Goal: Transaction & Acquisition: Purchase product/service

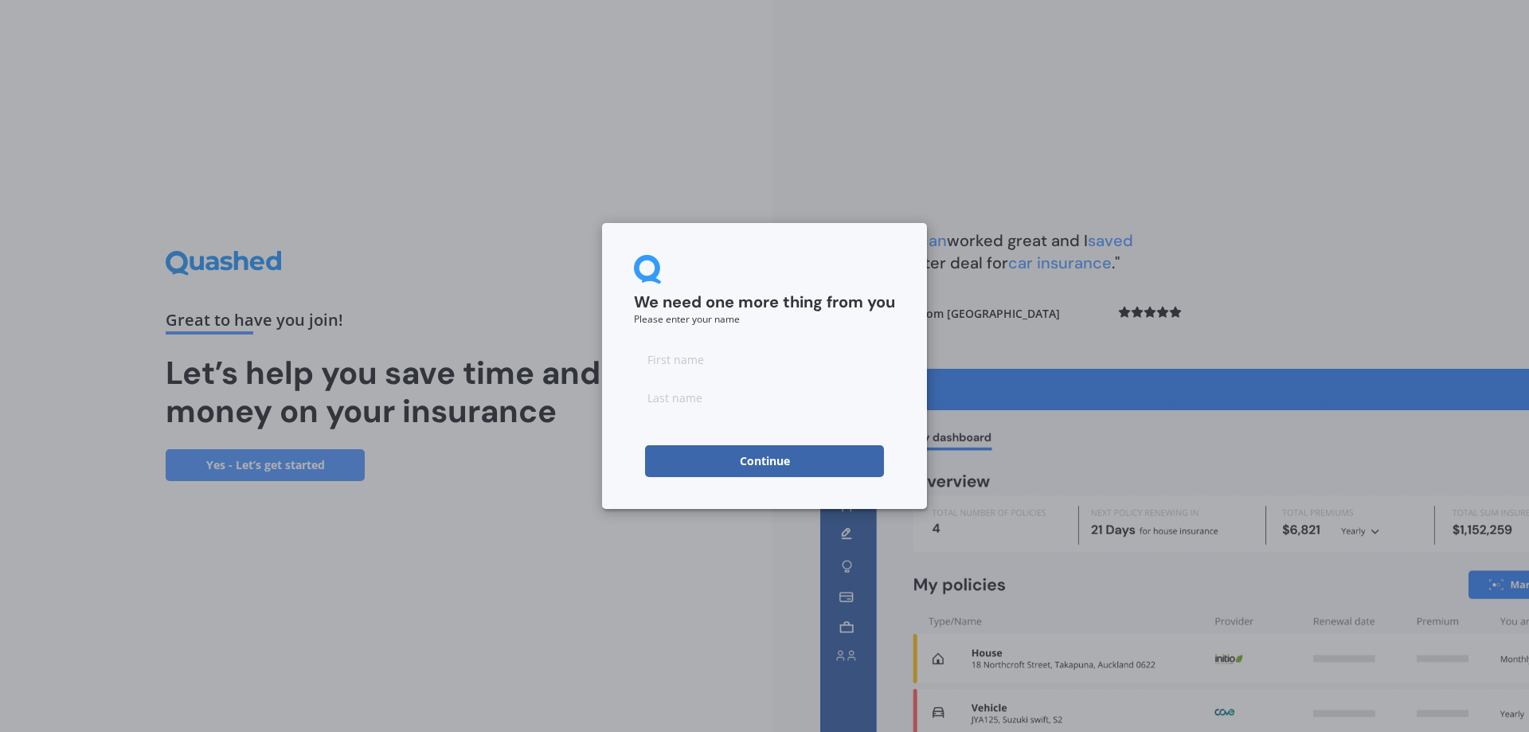
click at [696, 364] on input at bounding box center [764, 359] width 261 height 32
type input "[PERSON_NAME]"
click at [722, 402] on input at bounding box center [764, 398] width 261 height 32
type input "Crompton"
click at [762, 460] on button "Continue" at bounding box center [764, 461] width 239 height 32
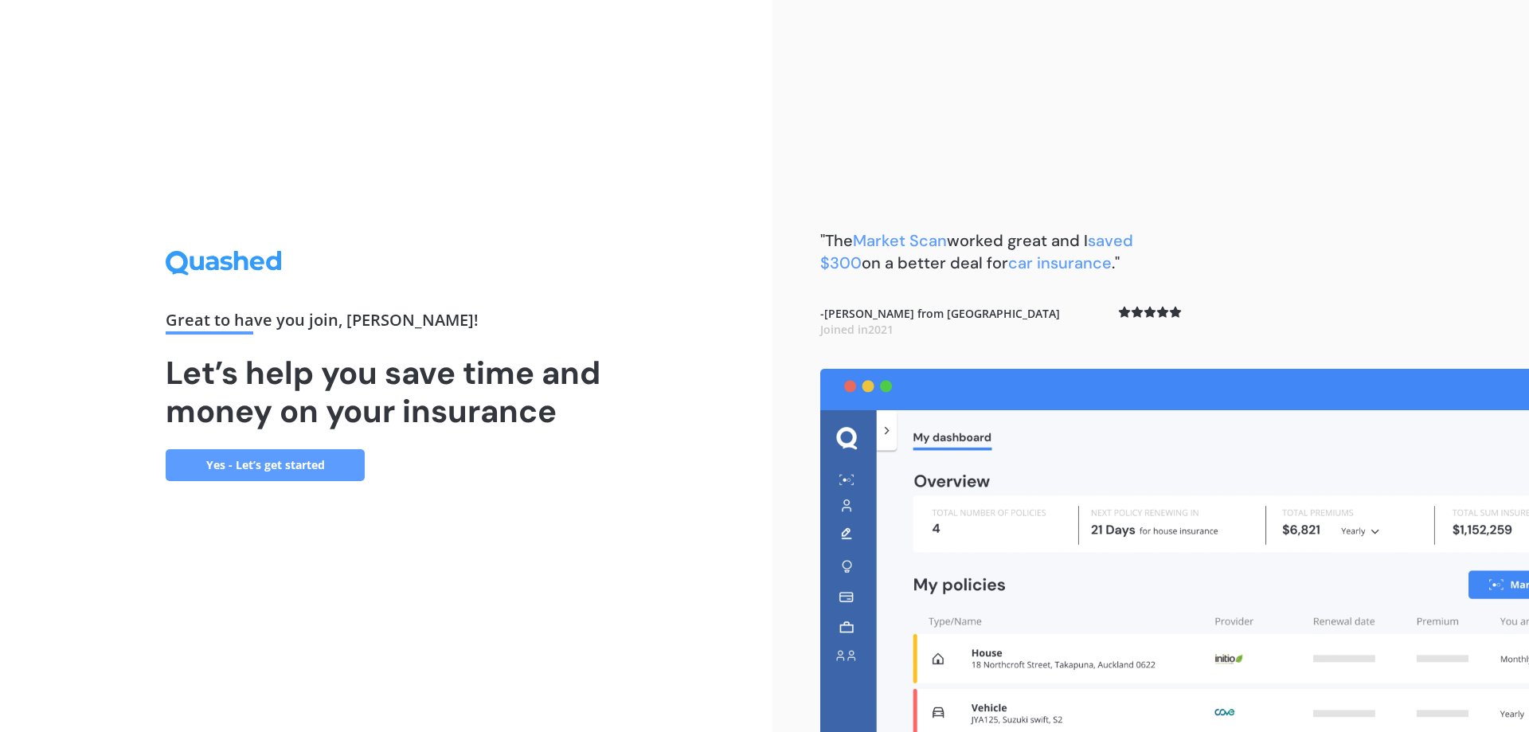
click at [280, 465] on link "Yes - Let’s get started" at bounding box center [265, 465] width 199 height 32
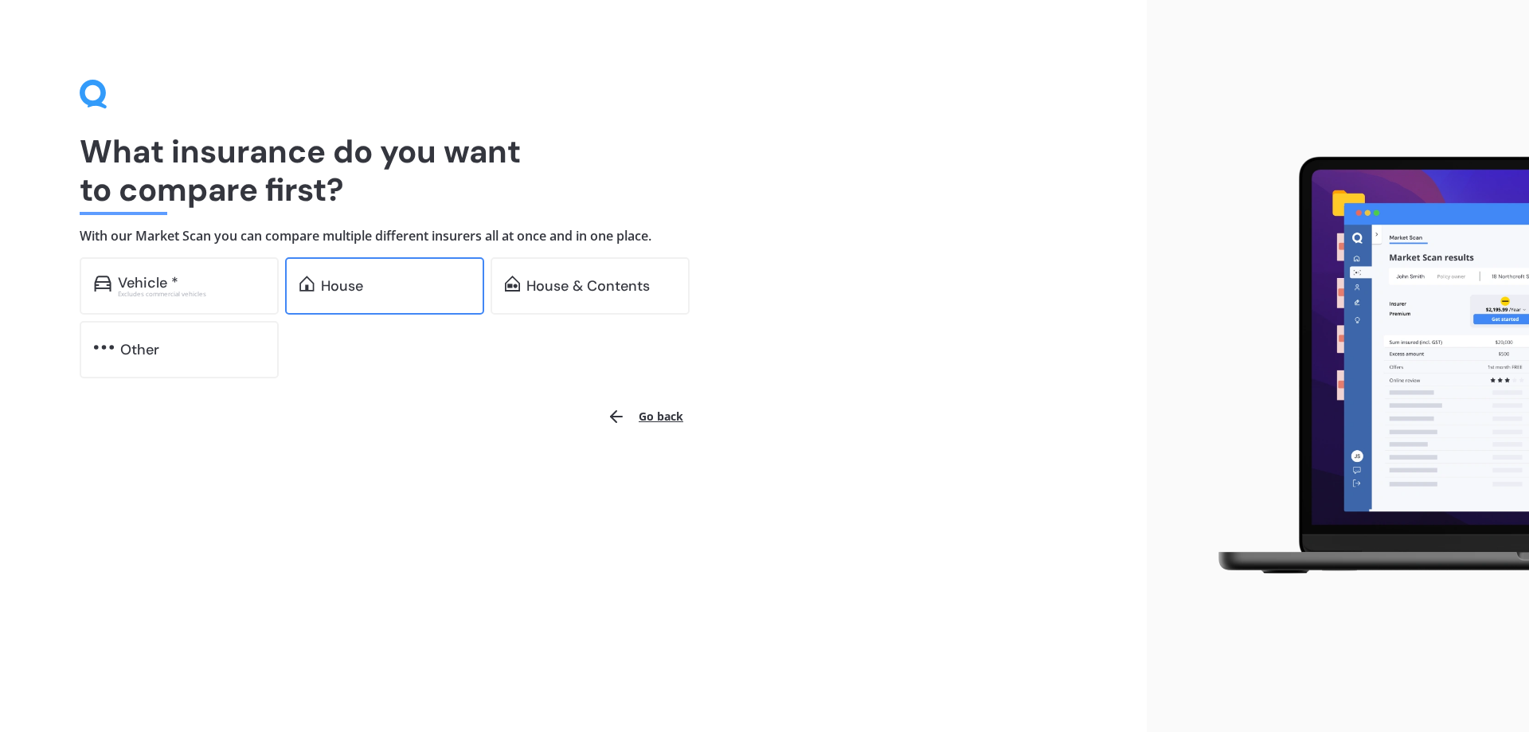
click at [339, 282] on div "House" at bounding box center [342, 286] width 42 height 16
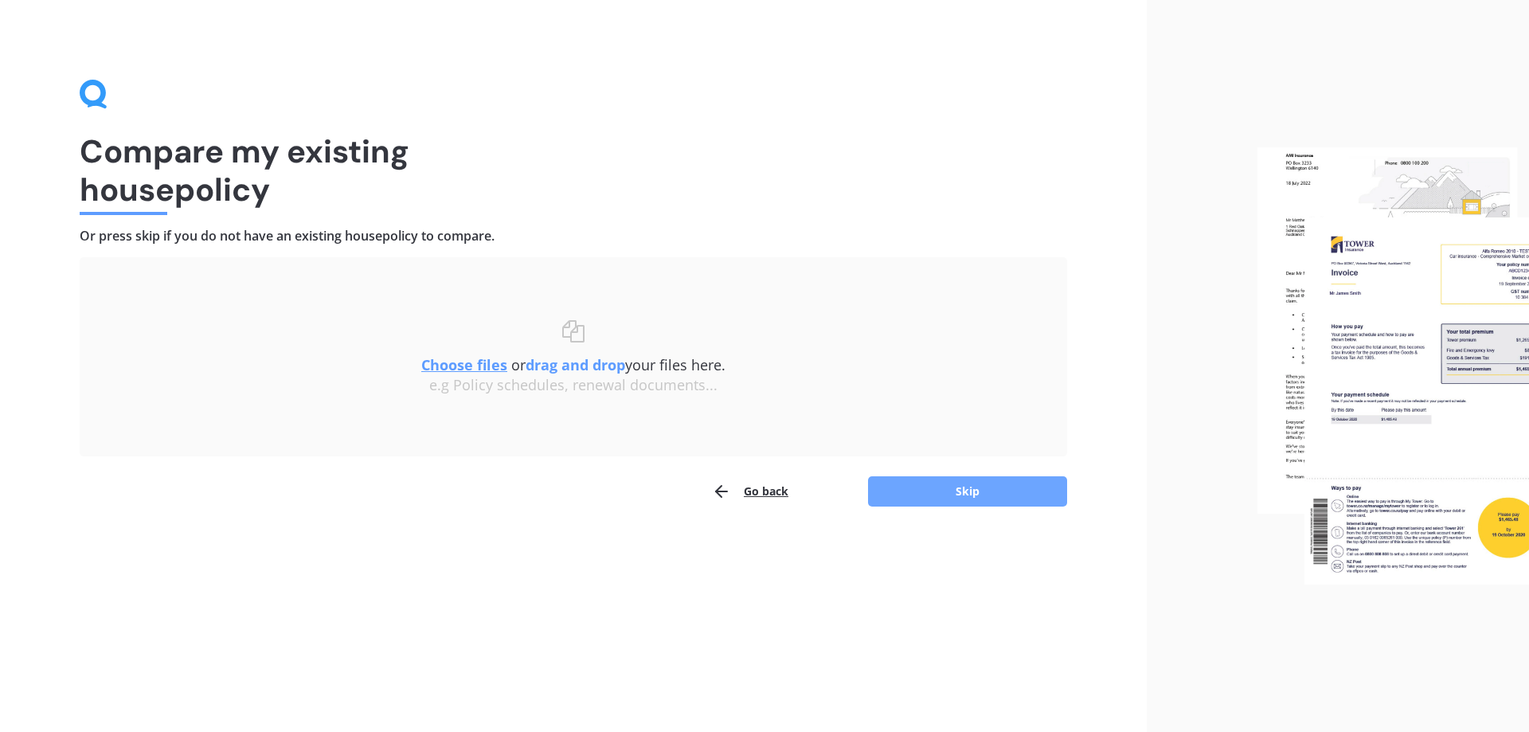
click at [964, 492] on button "Skip" at bounding box center [967, 491] width 199 height 30
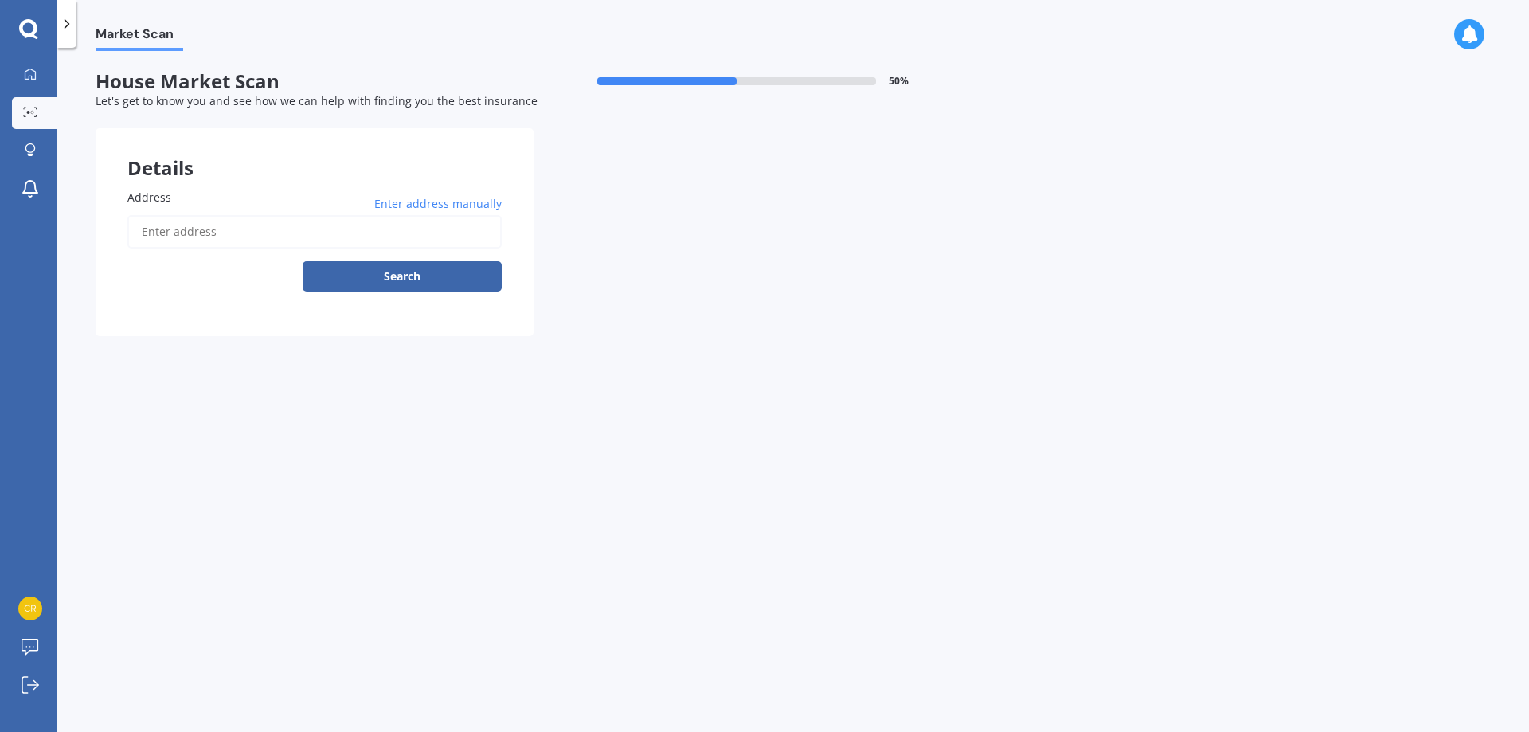
click at [233, 201] on label "Address" at bounding box center [311, 197] width 368 height 17
click at [233, 215] on input "Address" at bounding box center [314, 231] width 374 height 33
type input "[STREET_ADDRESS]"
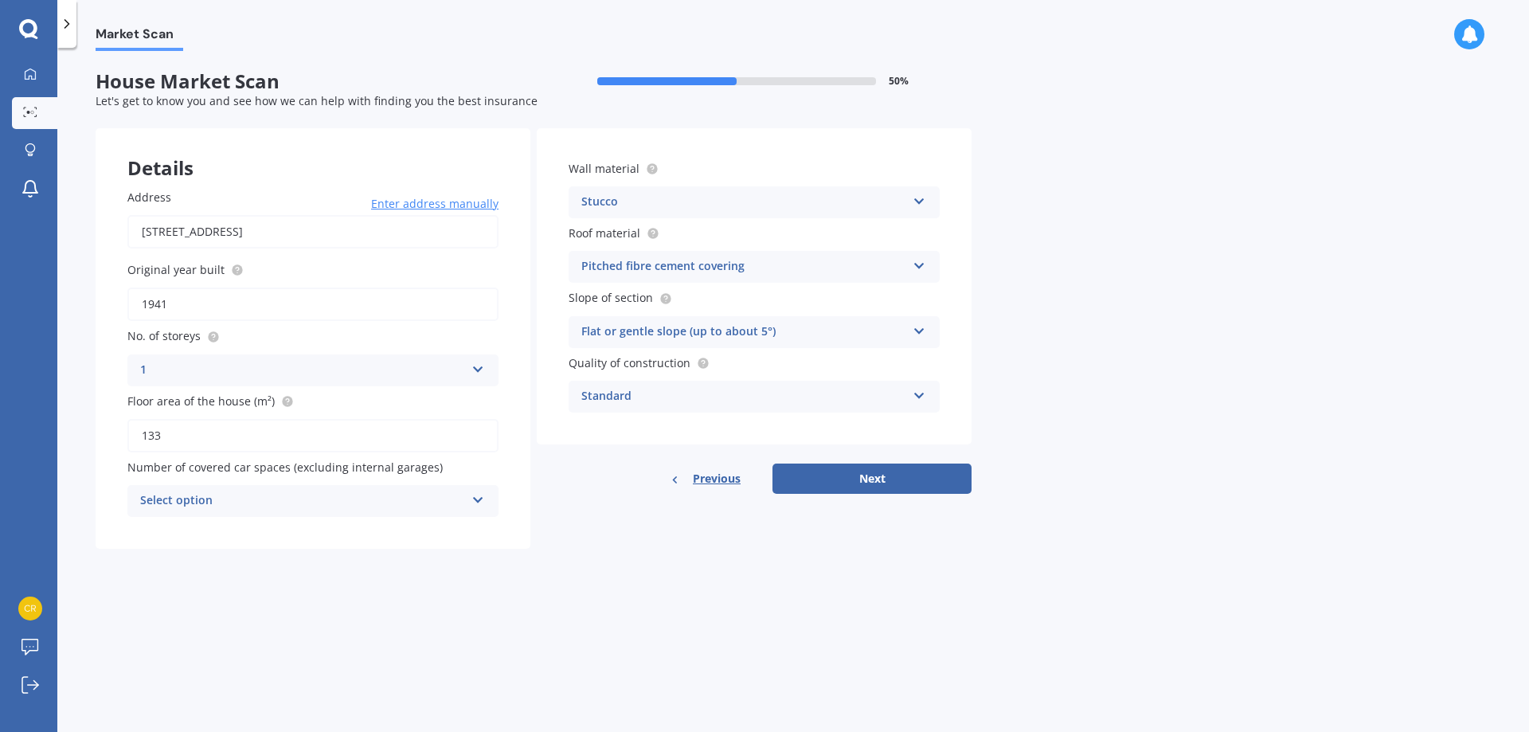
click at [477, 501] on icon at bounding box center [479, 496] width 14 height 11
click at [208, 584] on div "2" at bounding box center [313, 589] width 370 height 29
click at [878, 482] on button "Next" at bounding box center [872, 479] width 199 height 30
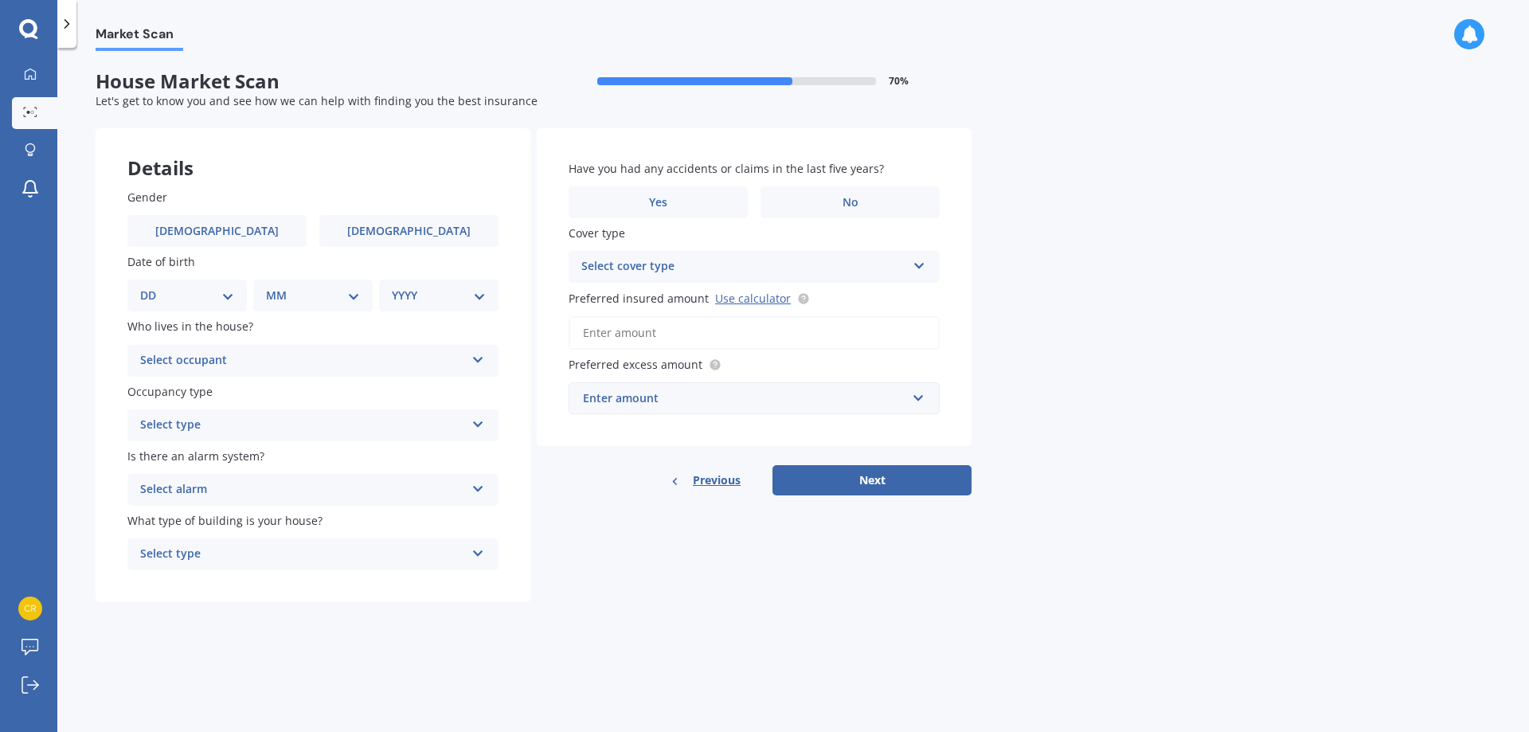
drag, startPoint x: 193, startPoint y: 231, endPoint x: 204, endPoint y: 254, distance: 25.7
click at [193, 230] on label "[DEMOGRAPHIC_DATA]" at bounding box center [216, 231] width 179 height 32
click at [0, 0] on input "[DEMOGRAPHIC_DATA]" at bounding box center [0, 0] width 0 height 0
click at [230, 299] on select "DD 01 02 03 04 05 06 07 08 09 10 11 12 13 14 15 16 17 18 19 20 21 22 23 24 25 2…" at bounding box center [187, 296] width 94 height 18
select select "20"
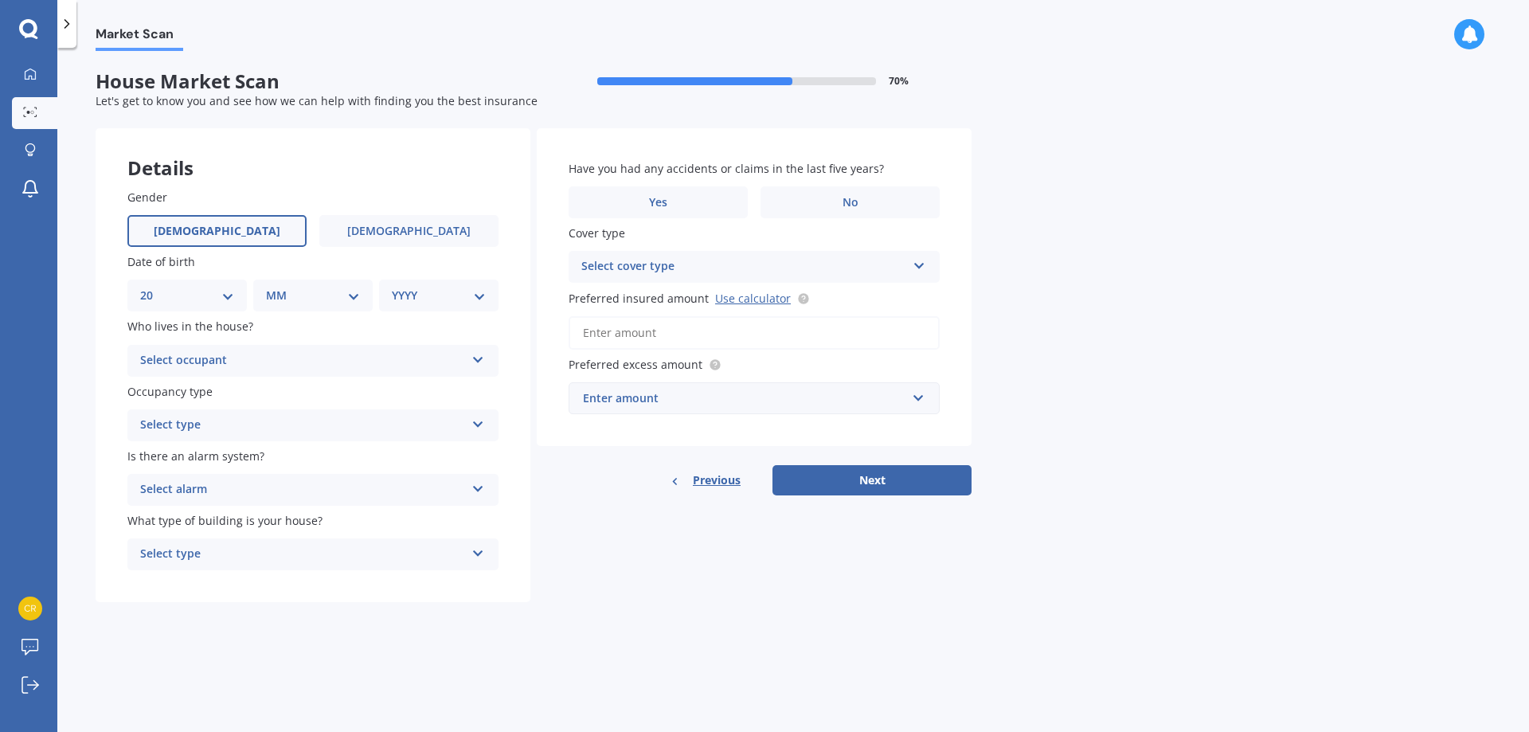
click at [153, 287] on select "DD 01 02 03 04 05 06 07 08 09 10 11 12 13 14 15 16 17 18 19 20 21 22 23 24 25 2…" at bounding box center [187, 296] width 94 height 18
click at [316, 291] on select "MM 01 02 03 04 05 06 07 08 09 10 11 12" at bounding box center [316, 296] width 88 height 18
select select "05"
click at [272, 287] on select "MM 01 02 03 04 05 06 07 08 09 10 11 12" at bounding box center [316, 296] width 88 height 18
click at [440, 295] on select "YYYY 2009 2008 2007 2006 2005 2004 2003 2002 2001 2000 1999 1998 1997 1996 1995…" at bounding box center [436, 296] width 88 height 18
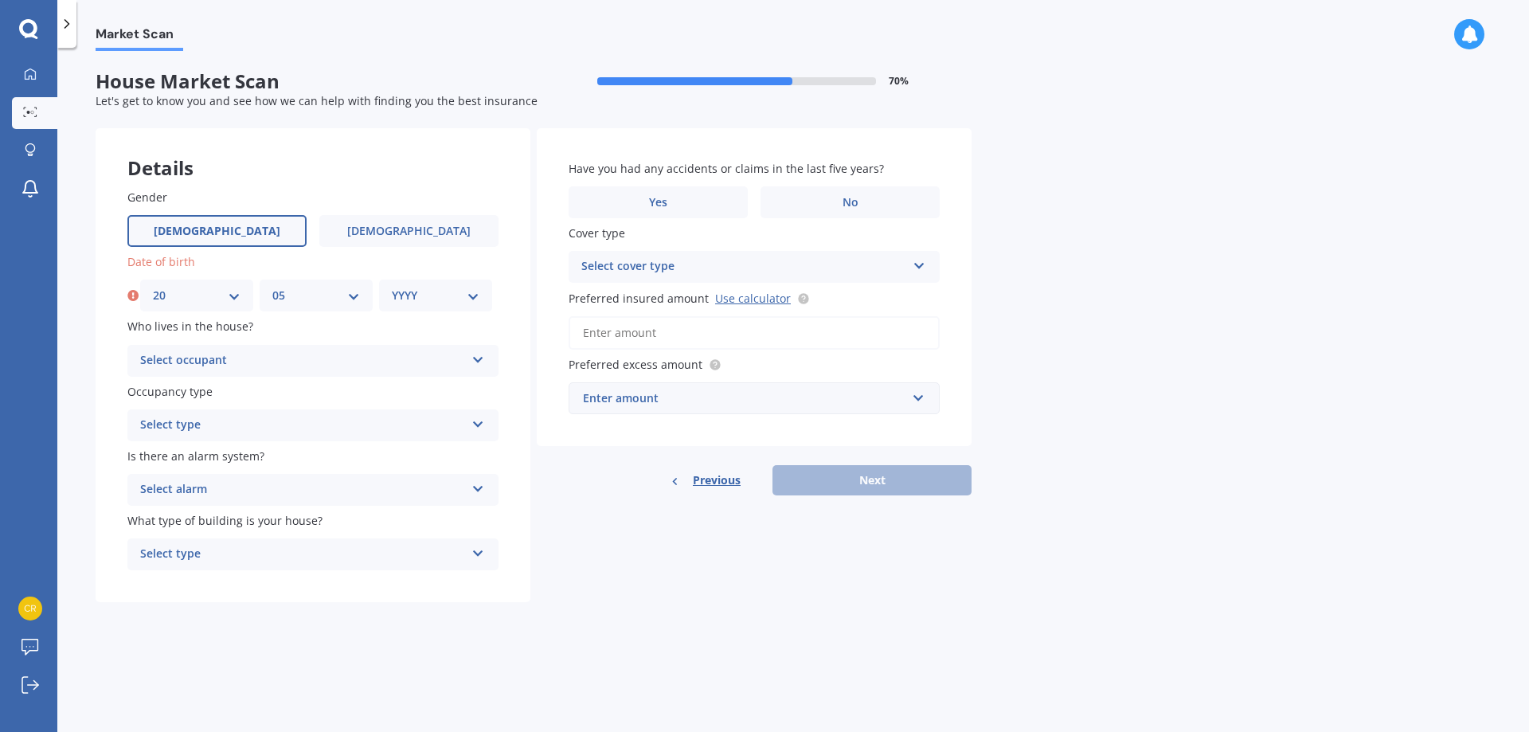
select select "1977"
click at [392, 287] on select "YYYY 2009 2008 2007 2006 2005 2004 2003 2002 2001 2000 1999 1998 1997 1996 1995…" at bounding box center [436, 296] width 88 height 18
click at [473, 356] on icon at bounding box center [479, 356] width 14 height 11
click at [226, 366] on div "Owner" at bounding box center [302, 360] width 325 height 19
click at [475, 360] on icon at bounding box center [478, 357] width 14 height 11
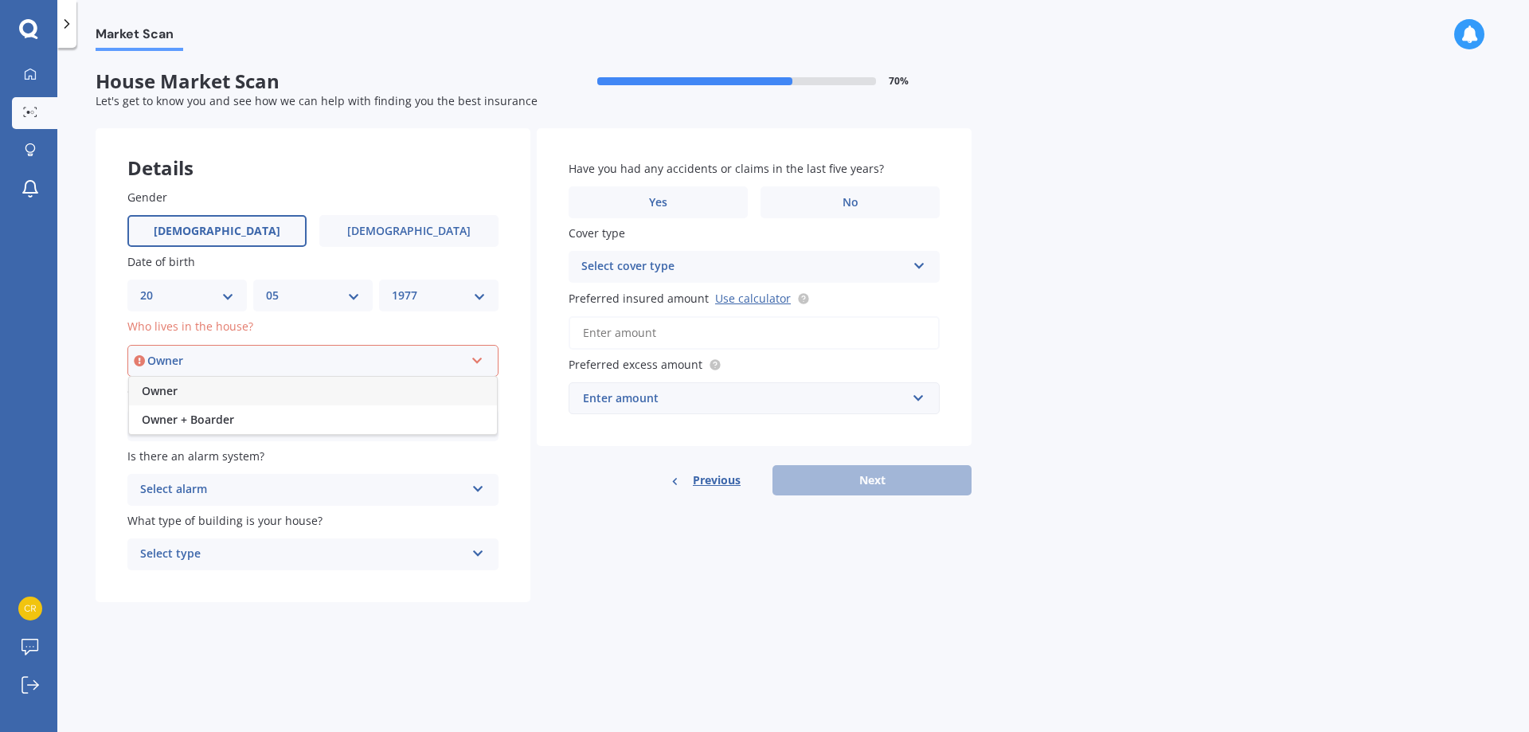
click at [151, 386] on span "Owner" at bounding box center [160, 390] width 36 height 15
click at [242, 427] on div "Select type" at bounding box center [302, 425] width 325 height 19
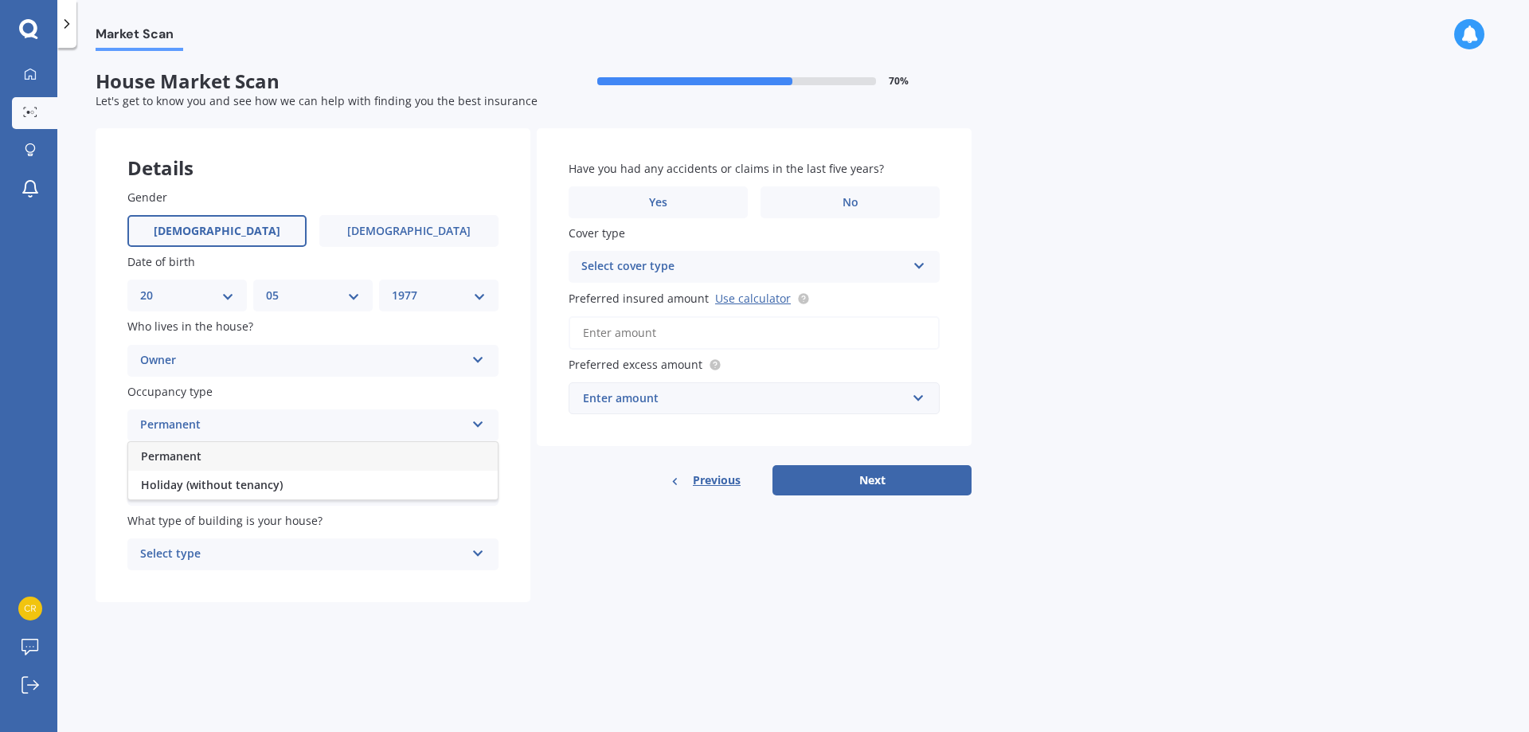
click at [240, 457] on div "Permanent" at bounding box center [313, 456] width 370 height 29
click at [477, 491] on icon at bounding box center [479, 485] width 14 height 11
click at [237, 577] on div "No" at bounding box center [313, 578] width 370 height 29
click at [477, 551] on icon at bounding box center [479, 550] width 14 height 11
click at [202, 553] on div "Freestanding" at bounding box center [302, 554] width 325 height 19
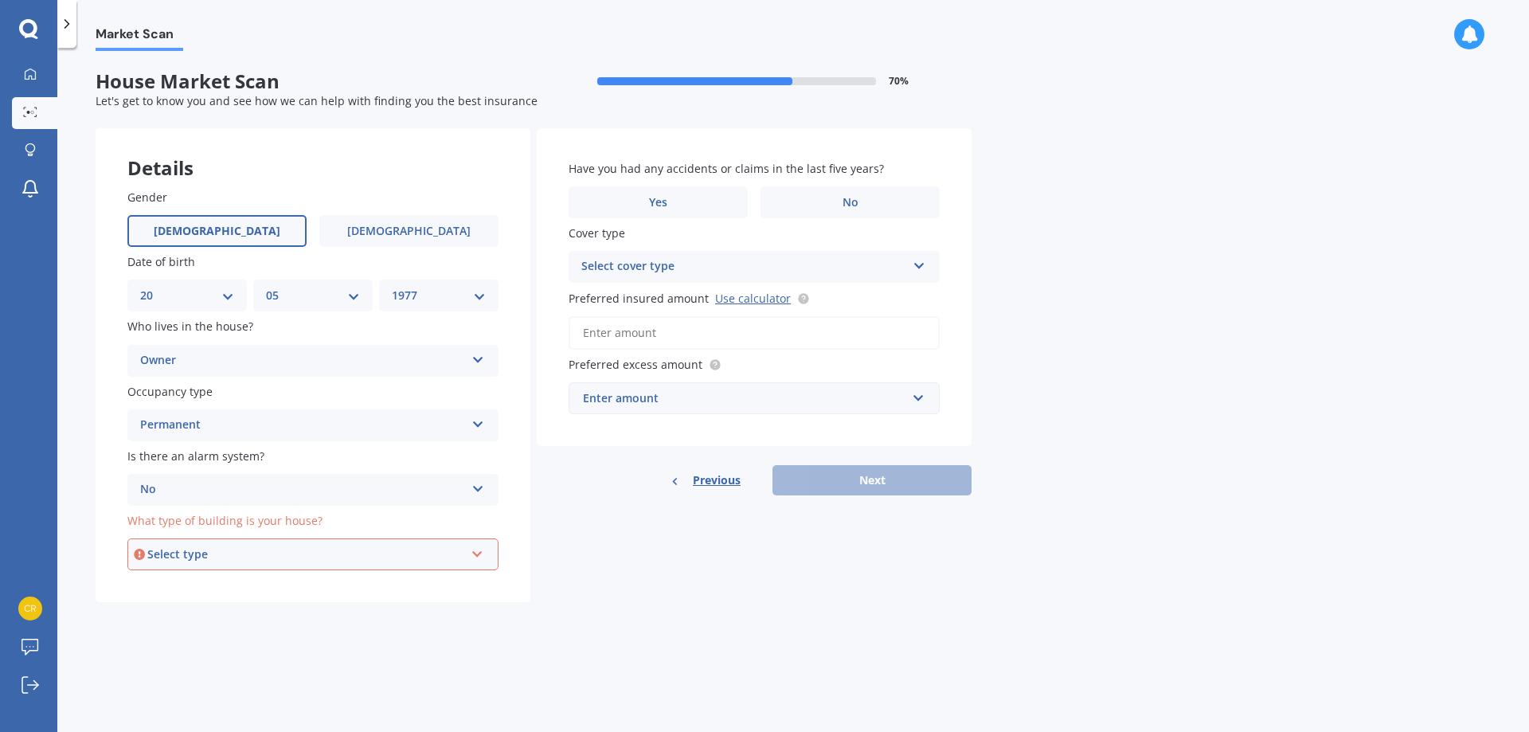
click at [475, 556] on icon at bounding box center [478, 551] width 14 height 11
click at [243, 588] on div "Freestanding" at bounding box center [313, 584] width 368 height 29
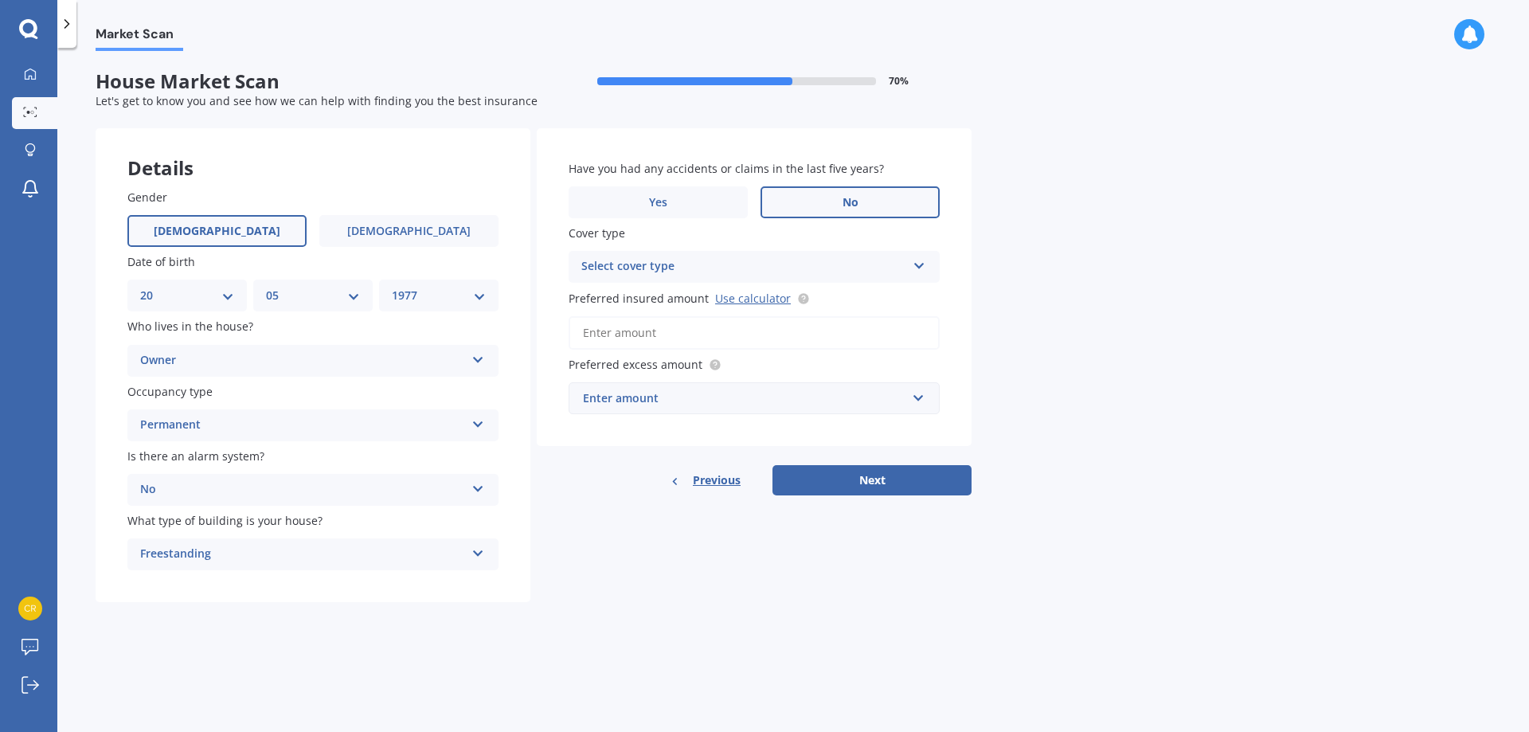
click at [844, 206] on span "No" at bounding box center [851, 203] width 16 height 14
click at [0, 0] on input "No" at bounding box center [0, 0] width 0 height 0
click at [918, 263] on icon at bounding box center [920, 262] width 14 height 11
click at [781, 333] on input "Preferred insured amount Use calculator" at bounding box center [754, 332] width 371 height 33
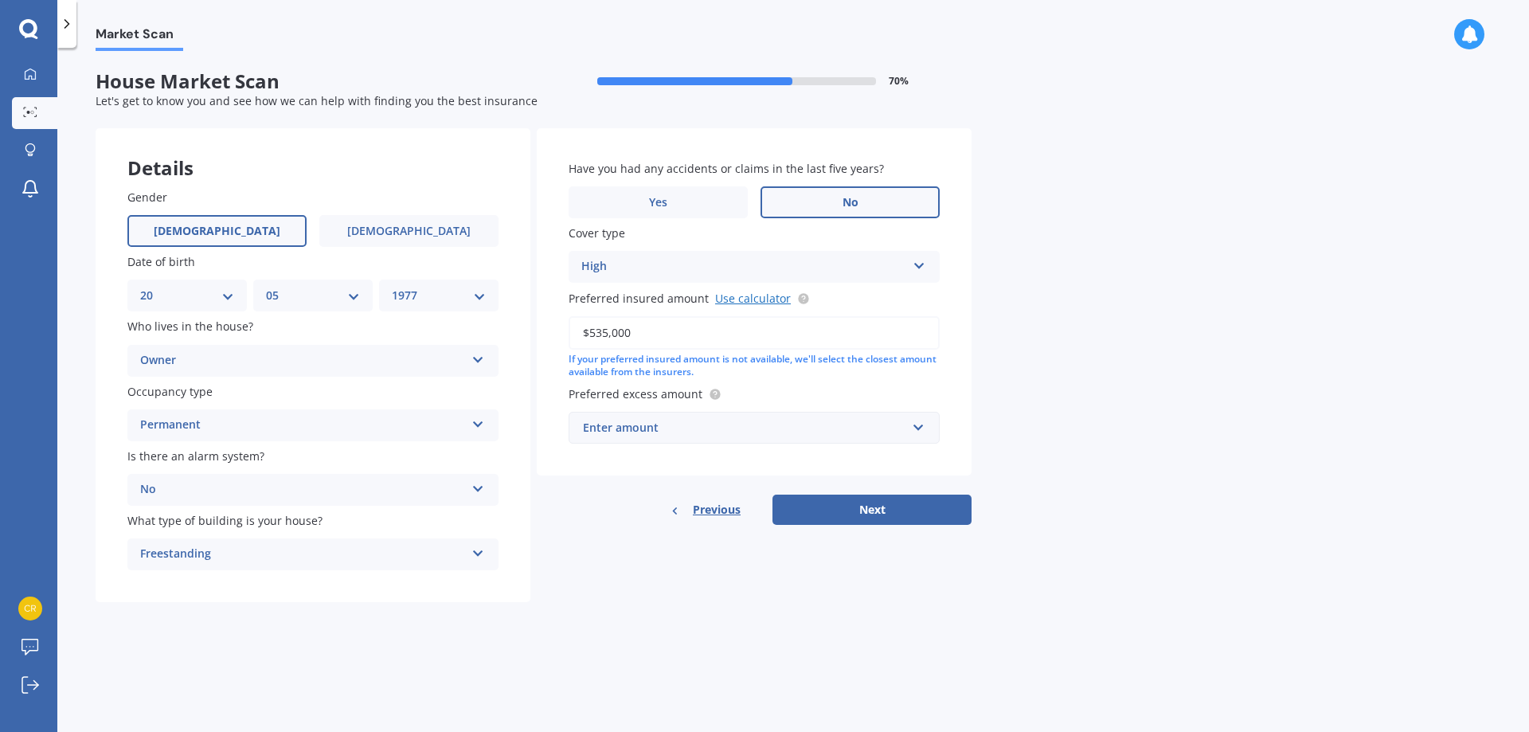
type input "$535,000"
click at [736, 297] on link "Use calculator" at bounding box center [753, 298] width 76 height 15
click at [812, 434] on div "Enter amount" at bounding box center [744, 428] width 323 height 18
drag, startPoint x: 652, startPoint y: 337, endPoint x: 568, endPoint y: 335, distance: 83.7
click at [568, 335] on div "Have you had any accidents or claims in the last five years? Yes No Cover type …" at bounding box center [754, 302] width 435 height 348
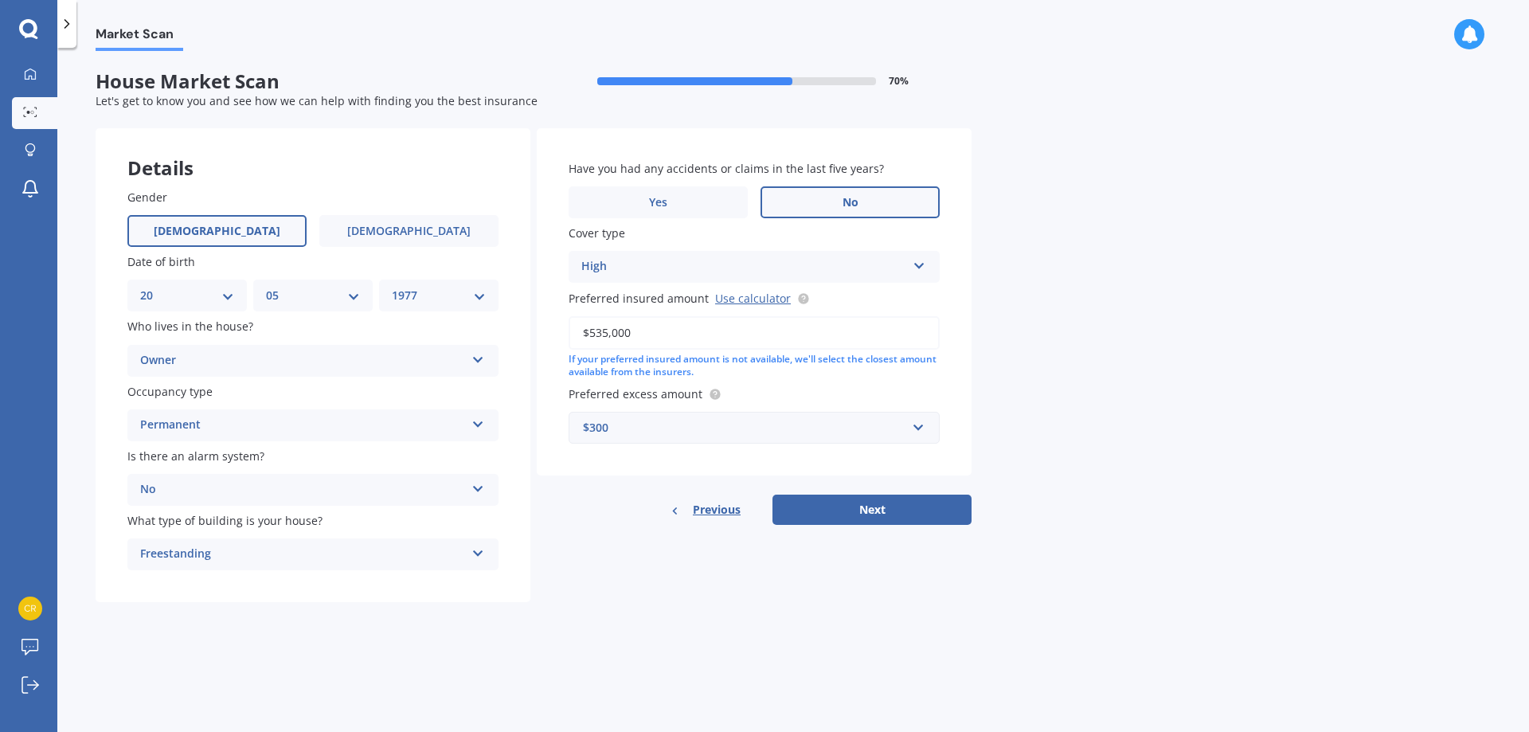
click at [1110, 406] on div "Market Scan House Market Scan 70 % Let's get to know you and see how we can hel…" at bounding box center [793, 393] width 1472 height 684
click at [918, 425] on input "text" at bounding box center [748, 428] width 357 height 30
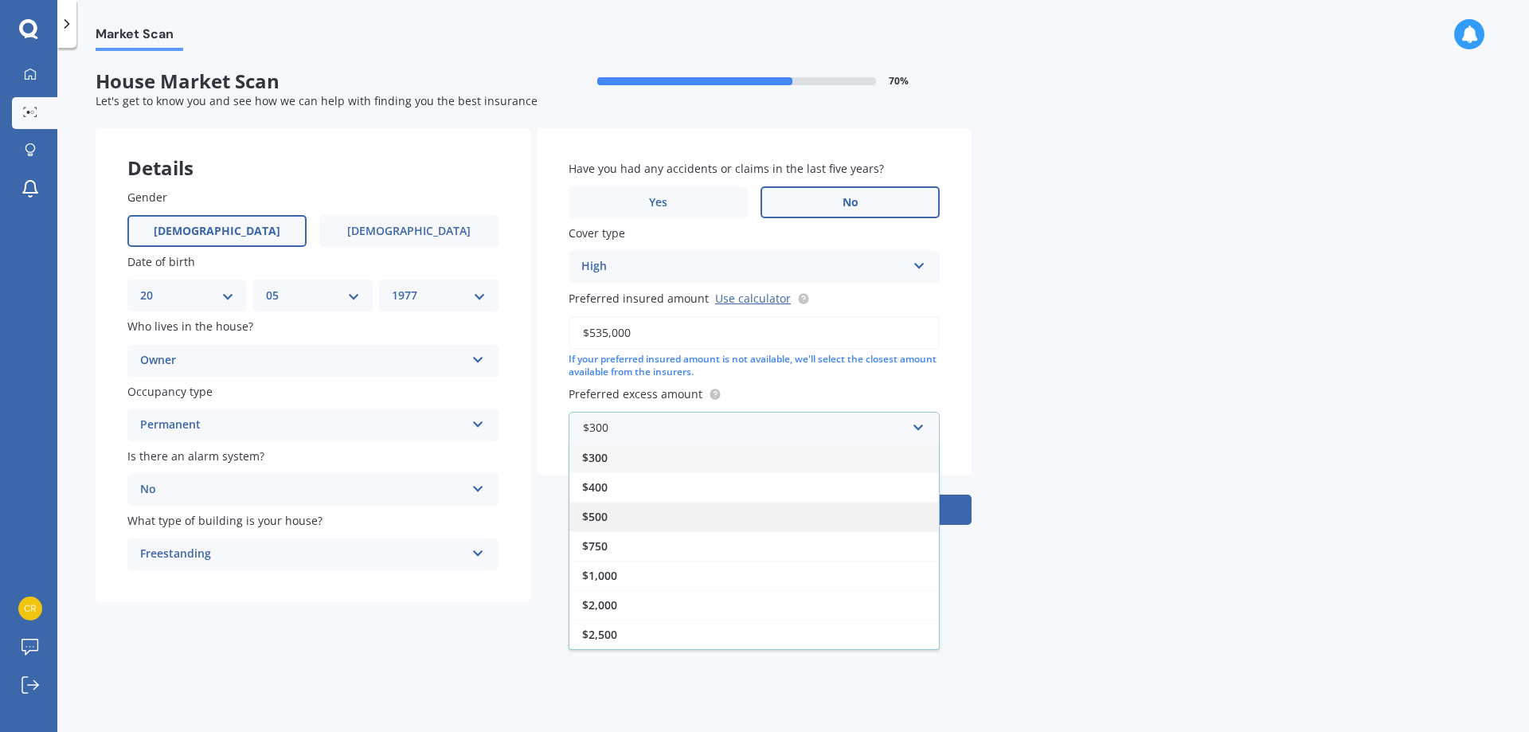
click at [679, 519] on div "$500" at bounding box center [755, 516] width 370 height 29
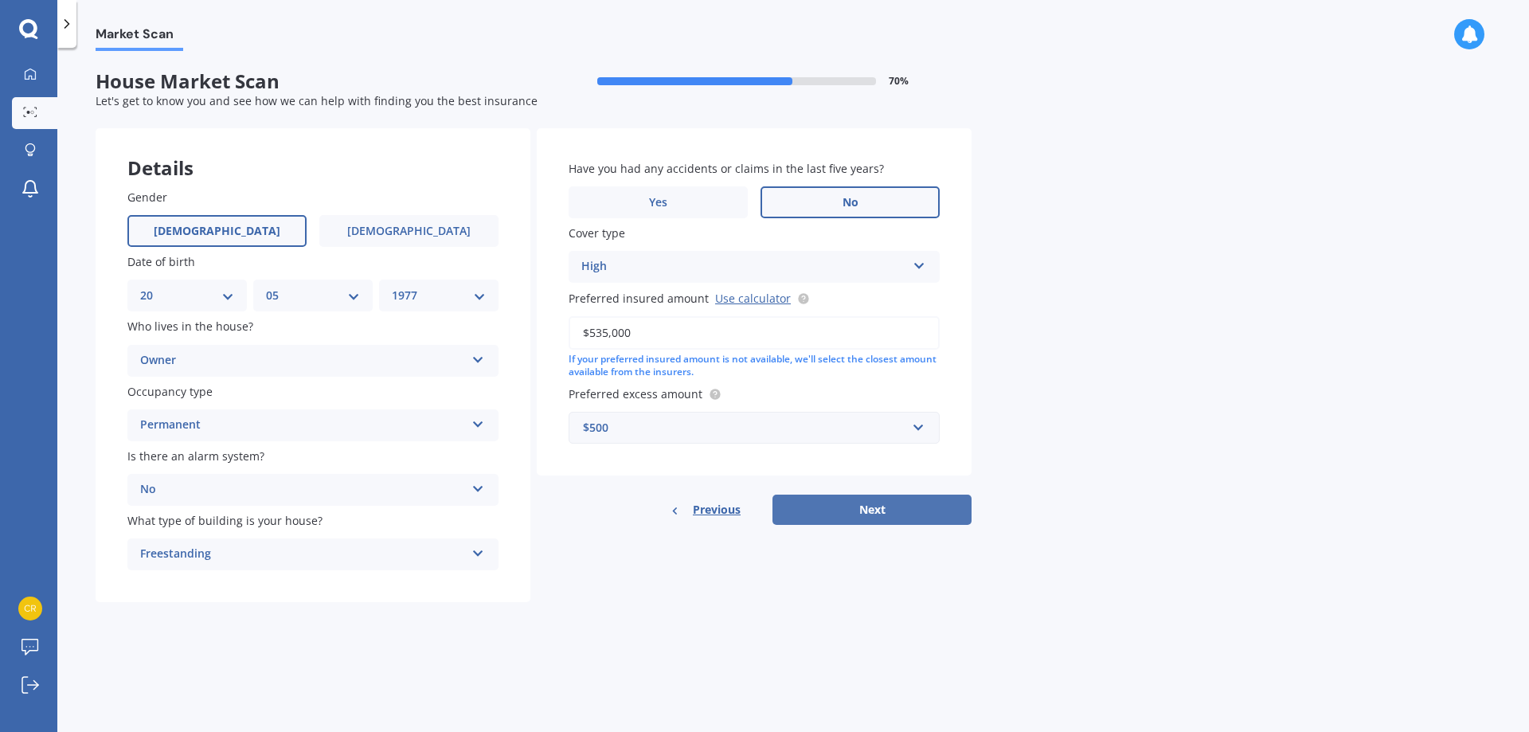
click at [863, 509] on button "Next" at bounding box center [872, 510] width 199 height 30
select select "20"
select select "05"
select select "1977"
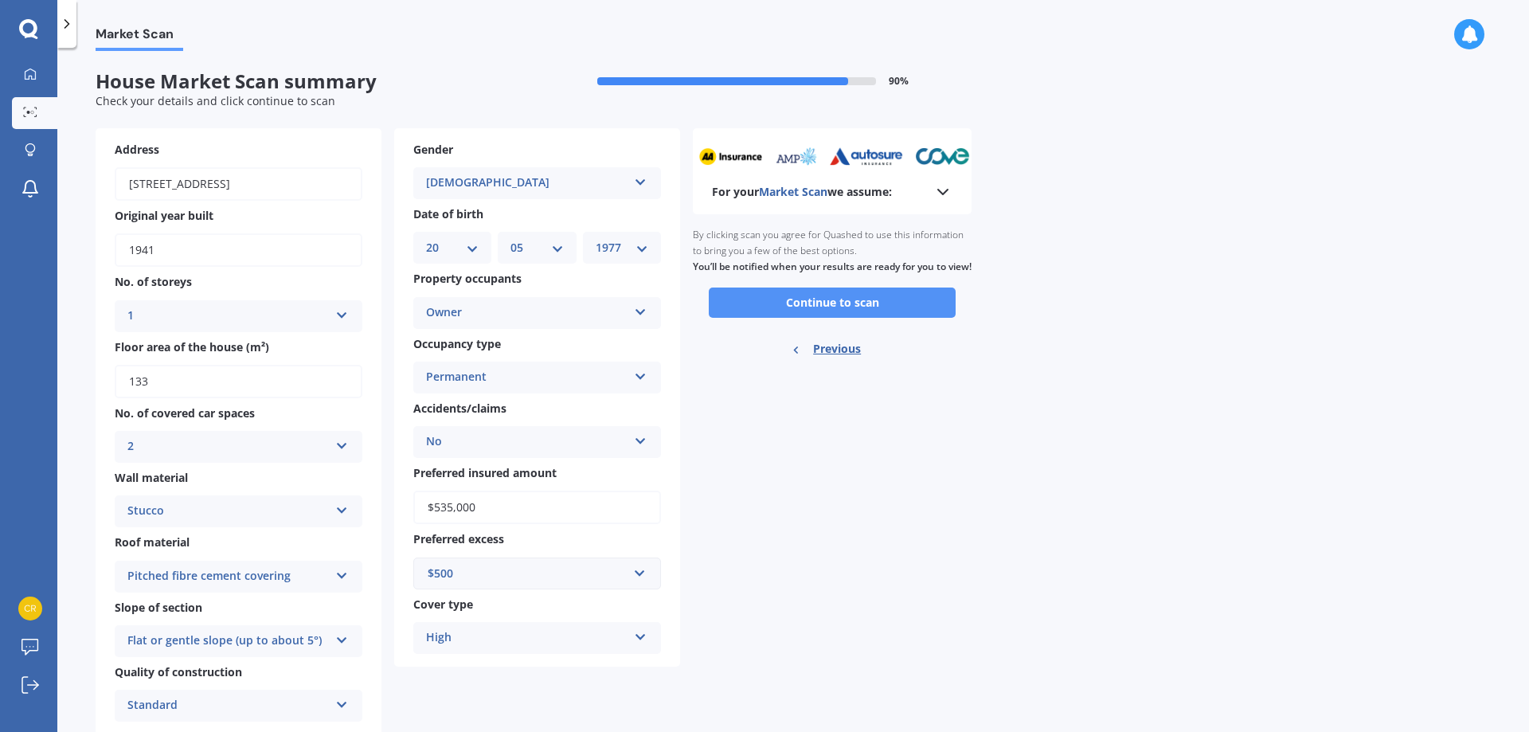
click at [814, 317] on button "Continue to scan" at bounding box center [832, 303] width 247 height 30
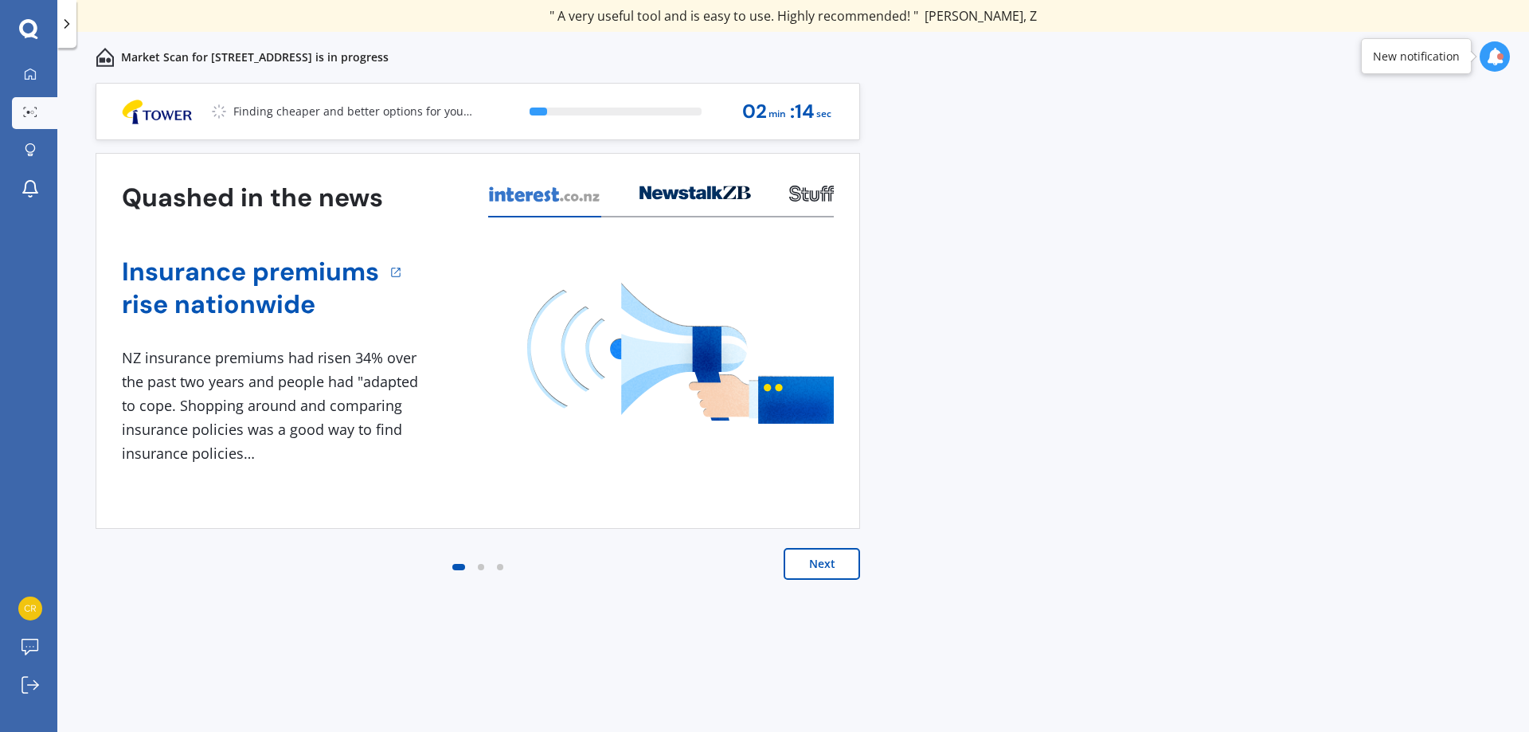
click at [817, 566] on button "Next" at bounding box center [822, 564] width 76 height 32
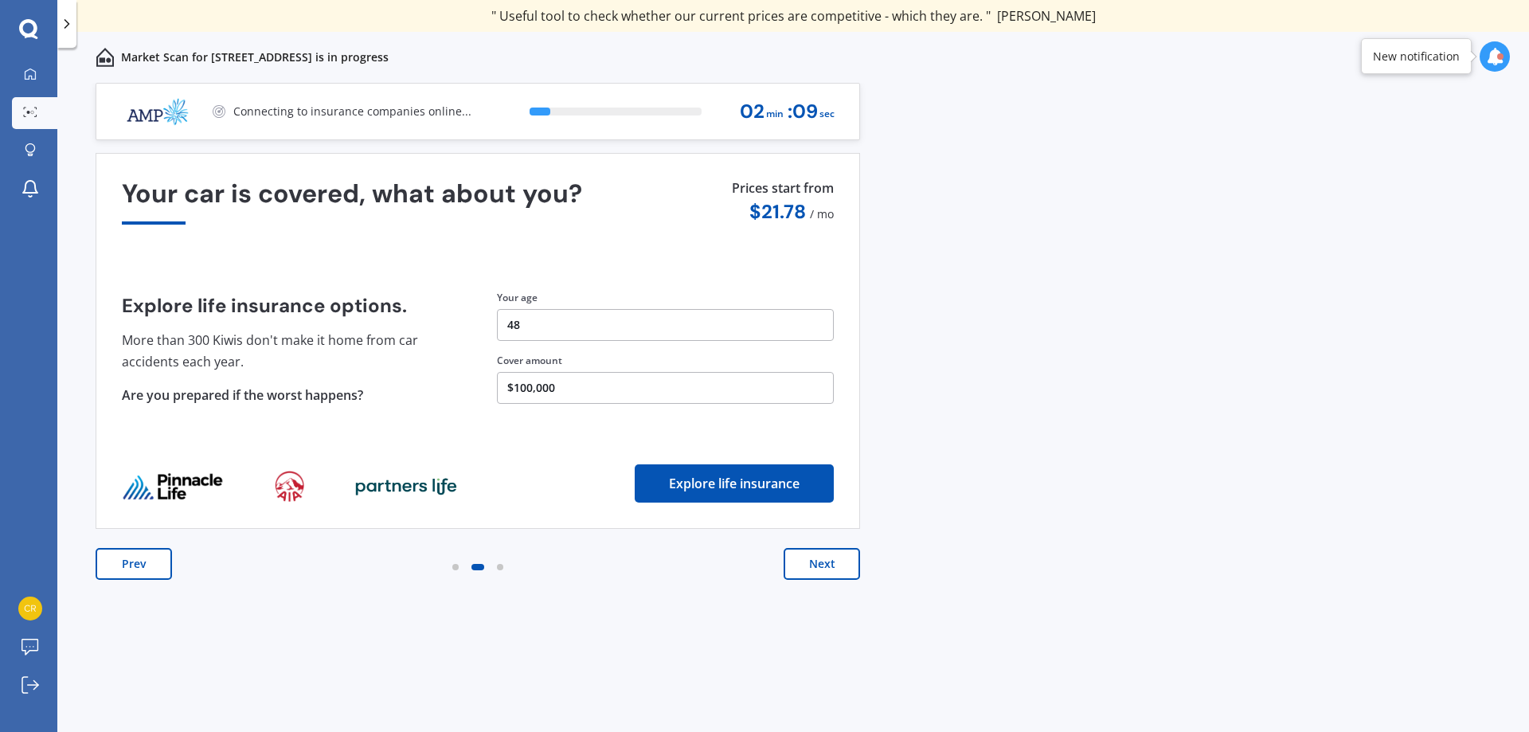
click at [817, 566] on button "Next" at bounding box center [822, 564] width 76 height 32
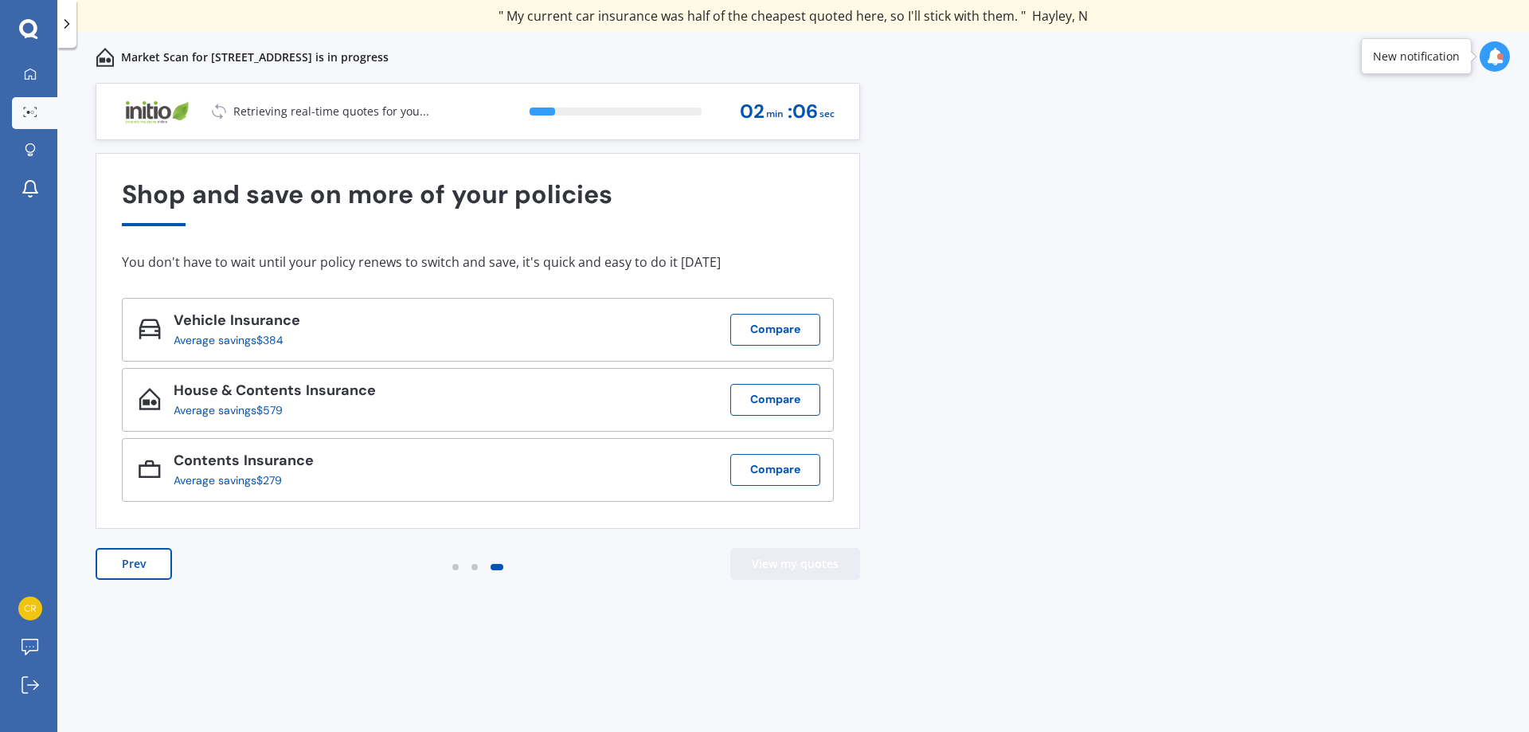
click at [817, 566] on button "View my quotes" at bounding box center [795, 564] width 130 height 32
